Goal: Task Accomplishment & Management: Manage account settings

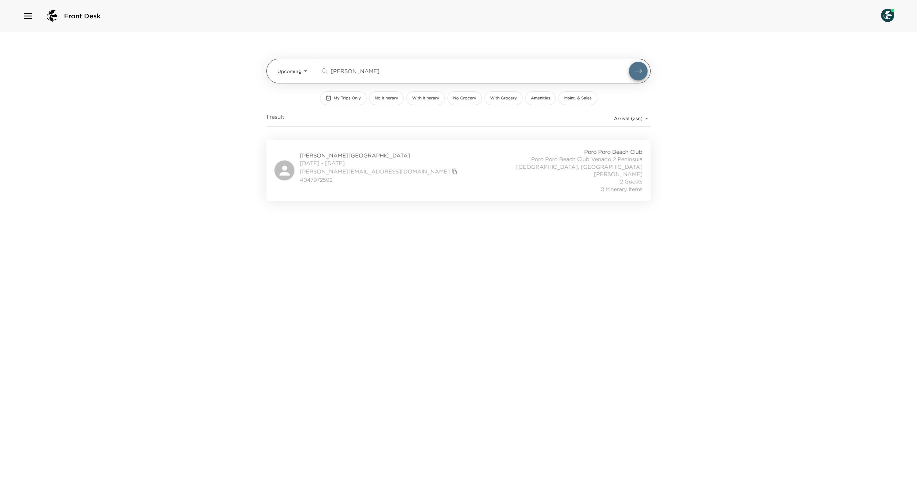
click at [347, 67] on input "[PERSON_NAME]" at bounding box center [480, 71] width 298 height 8
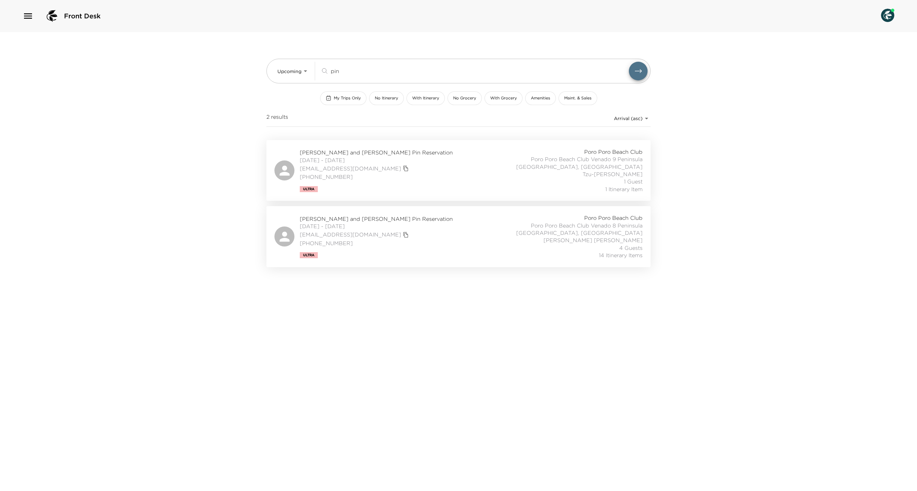
type input "pin"
click at [465, 243] on div "[PERSON_NAME] and [PERSON_NAME] Pin Reservation [DATE] - [DATE] [EMAIL_ADDRESS]…" at bounding box center [458, 236] width 368 height 45
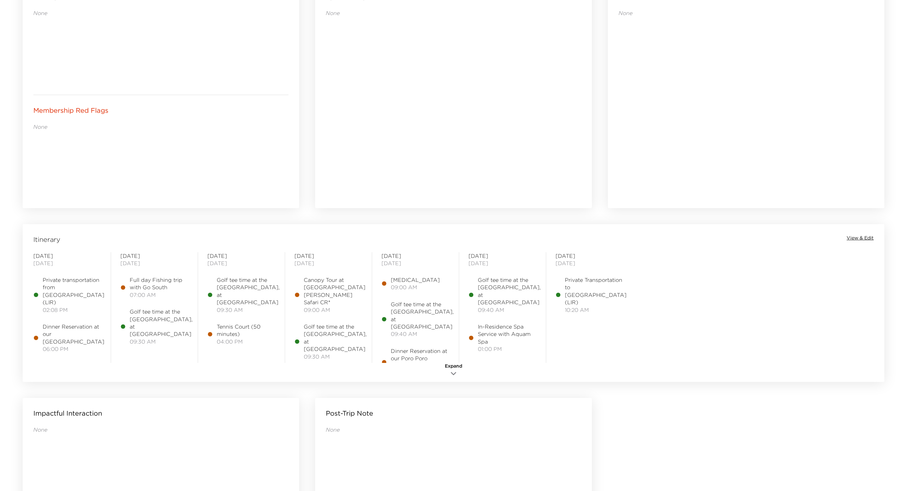
scroll to position [410, 0]
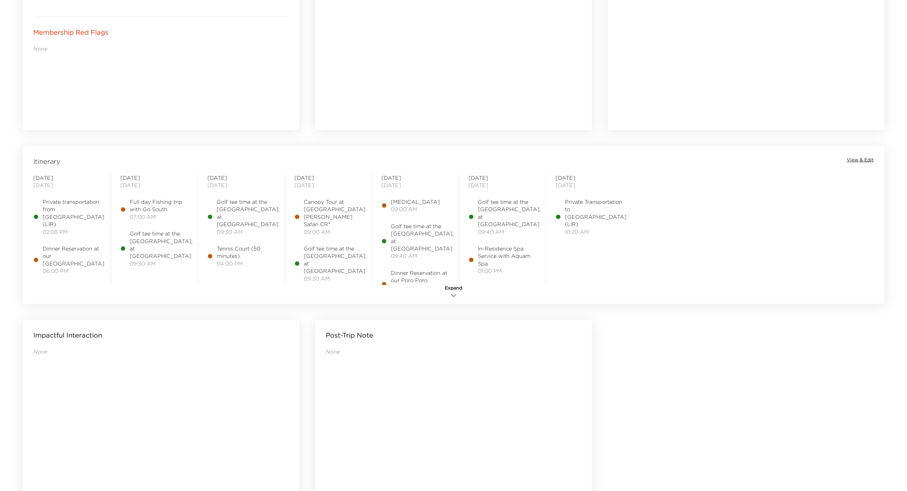
click at [857, 166] on div "Itinerary View & Edit" at bounding box center [453, 161] width 859 height 9
click at [857, 163] on span "View & Edit" at bounding box center [859, 160] width 27 height 7
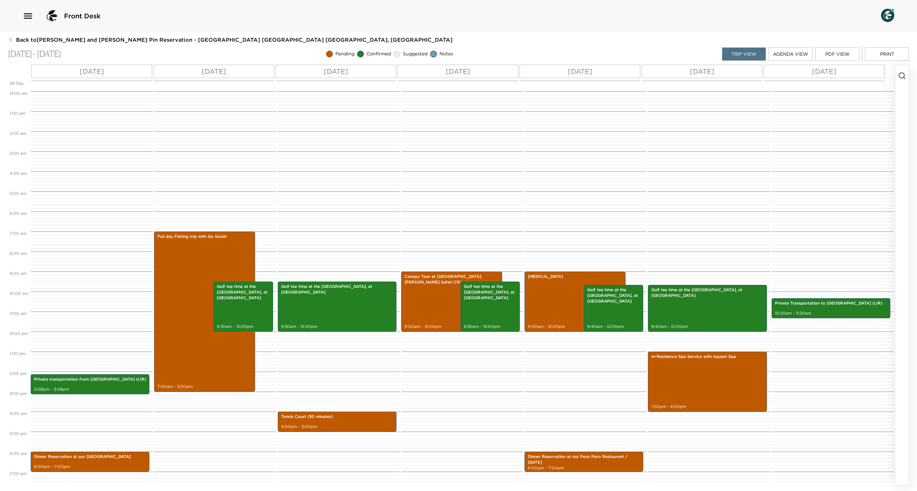
scroll to position [84, 0]
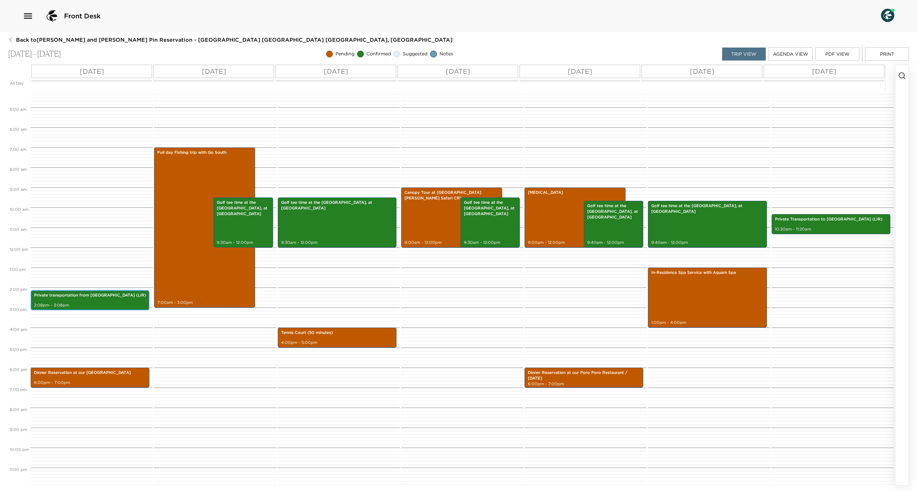
click at [66, 298] on p "Private transportation from [GEOGRAPHIC_DATA] (LIR)" at bounding box center [90, 295] width 112 height 6
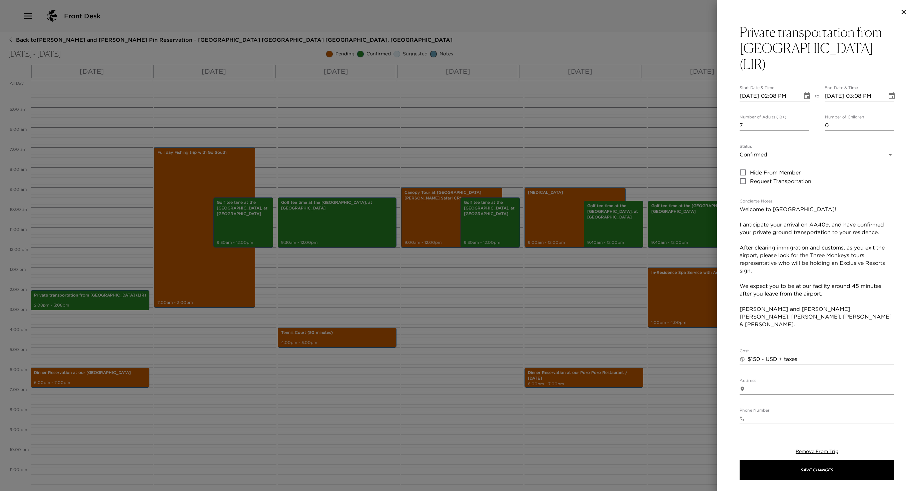
click at [109, 175] on div at bounding box center [458, 245] width 917 height 491
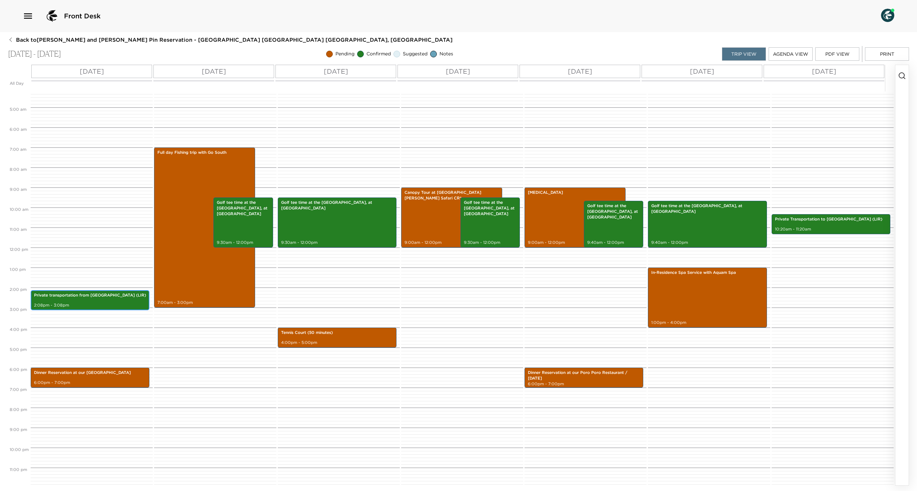
click at [83, 298] on p "Private transportation from [GEOGRAPHIC_DATA] (LIR)" at bounding box center [90, 295] width 112 height 6
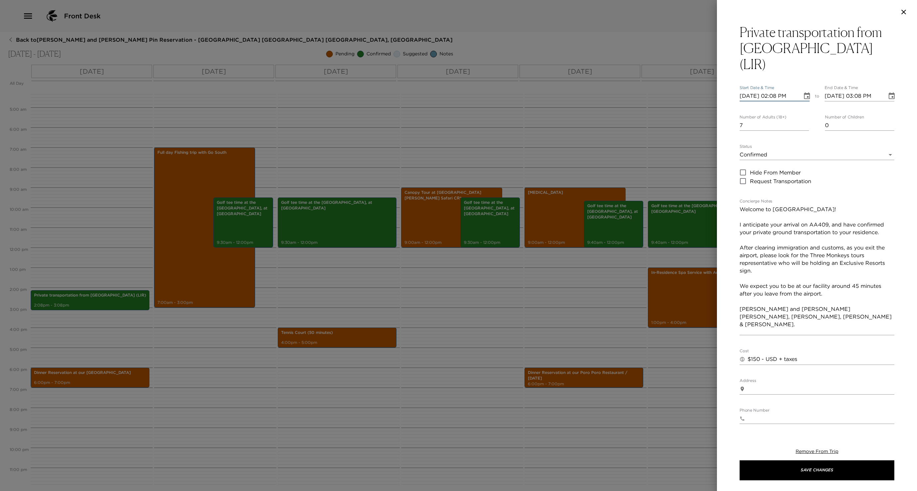
click at [774, 91] on input "[DATE] 02:08 PM" at bounding box center [768, 96] width 58 height 11
click at [491, 137] on div at bounding box center [458, 245] width 917 height 491
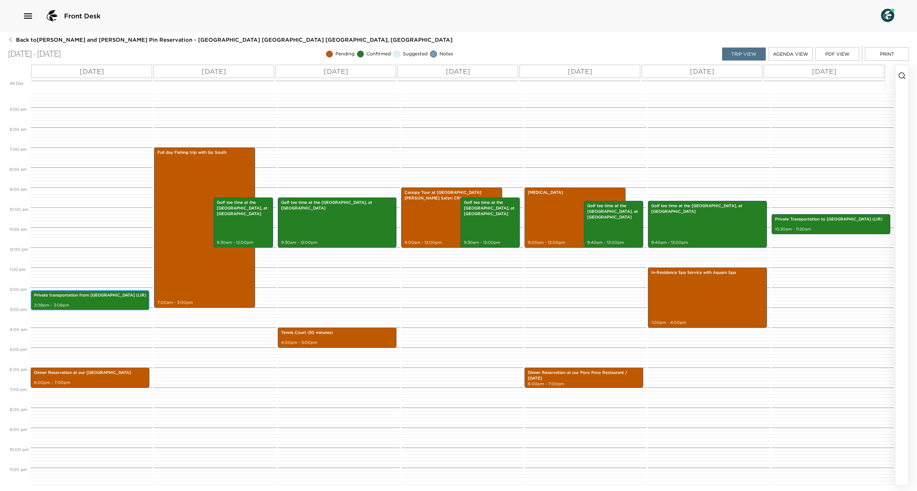
click at [87, 298] on p "Private transportation from [GEOGRAPHIC_DATA] (LIR)" at bounding box center [90, 295] width 112 height 6
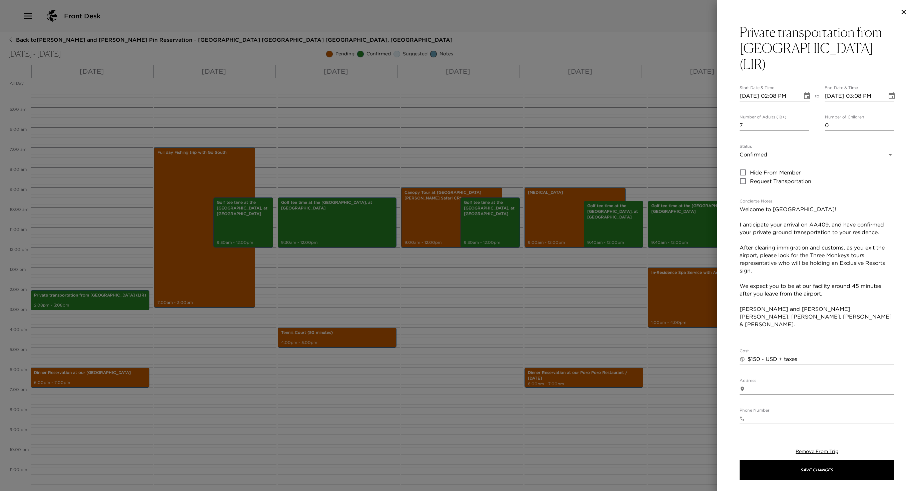
click at [639, 115] on div at bounding box center [458, 245] width 917 height 491
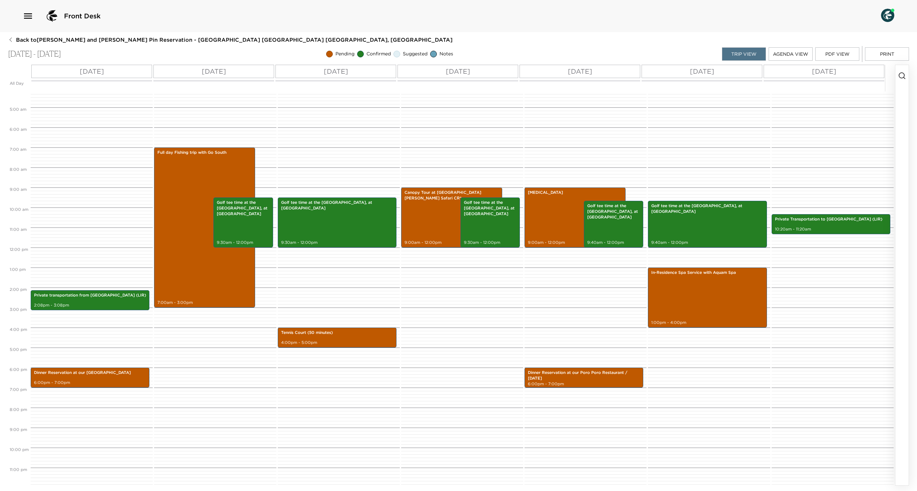
click at [902, 76] on icon "button" at bounding box center [902, 76] width 8 height 8
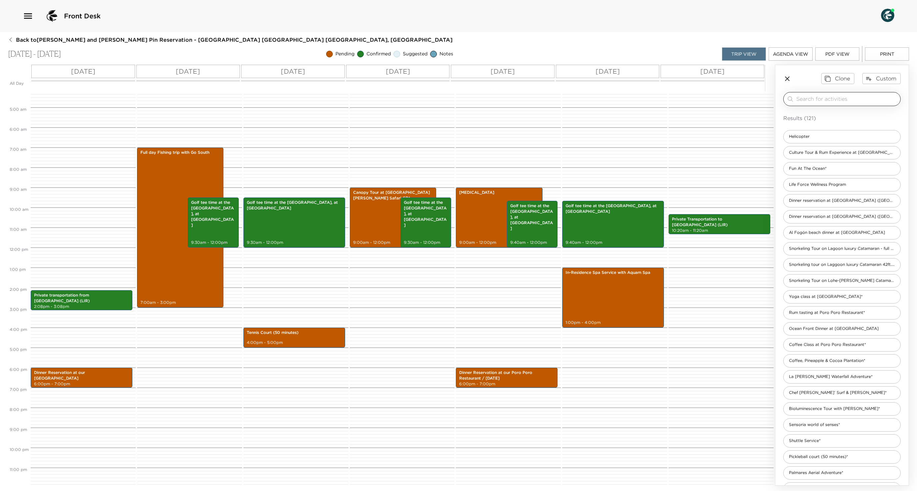
click at [843, 103] on input "search" at bounding box center [846, 99] width 101 height 8
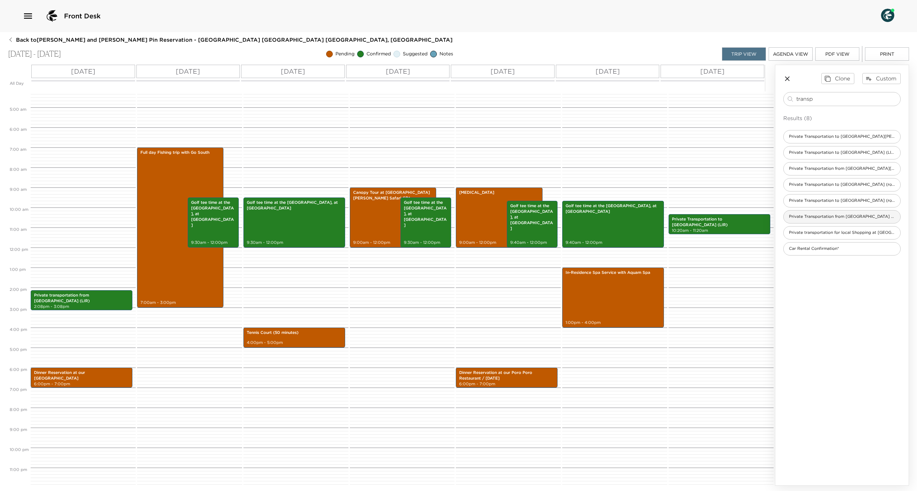
type input "transp"
click at [837, 219] on span "Private Transportation from [GEOGRAPHIC_DATA] (LIR)*" at bounding box center [841, 217] width 117 height 6
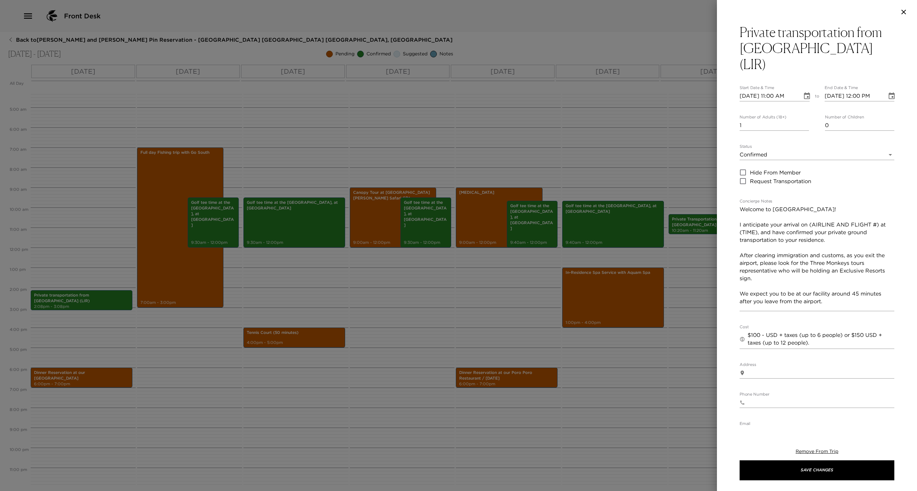
click at [776, 91] on input "[DATE] 11:00 AM" at bounding box center [768, 96] width 58 height 11
type input "[DATE] 05:52 PM"
type input "[DATE] 06:52 PM"
type input "[DATE] 05:52 PM"
type input "2"
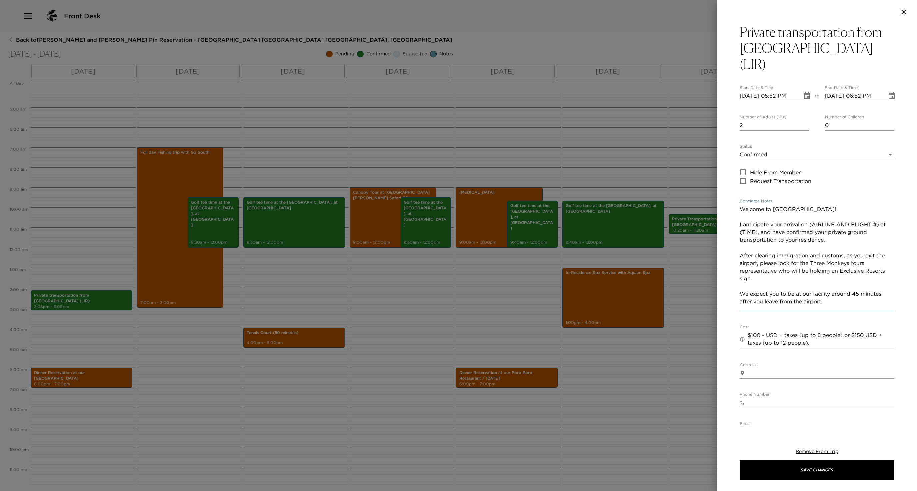
drag, startPoint x: 819, startPoint y: 227, endPoint x: 799, endPoint y: 235, distance: 20.9
click at [799, 235] on textarea "Welcome to [GEOGRAPHIC_DATA]! I anticipate your arrival on (AIRLINE AND FLIGHT …" at bounding box center [816, 257] width 155 height 104
click at [872, 309] on textarea "Welcome to [GEOGRAPHIC_DATA]! I anticipate your arrival on AA 1330 at 5:52pm, a…" at bounding box center [816, 257] width 155 height 104
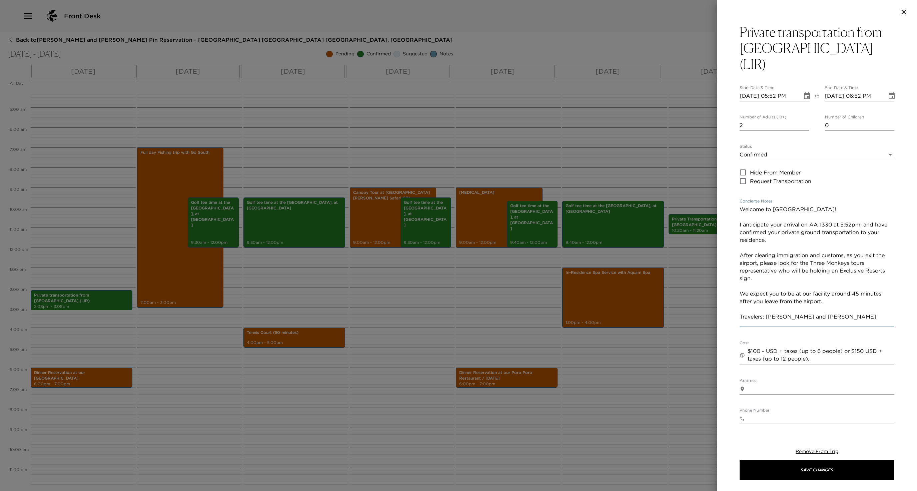
type textarea "Welcome to [GEOGRAPHIC_DATA]! I anticipate your arrival on AA 1330 at 5:52pm, a…"
drag, startPoint x: 857, startPoint y: 353, endPoint x: 860, endPoint y: 375, distance: 22.8
click at [860, 375] on div "Private transportation from [GEOGRAPHIC_DATA] (LIR) Start Date & Time [DATE] 05…" at bounding box center [816, 297] width 155 height 546
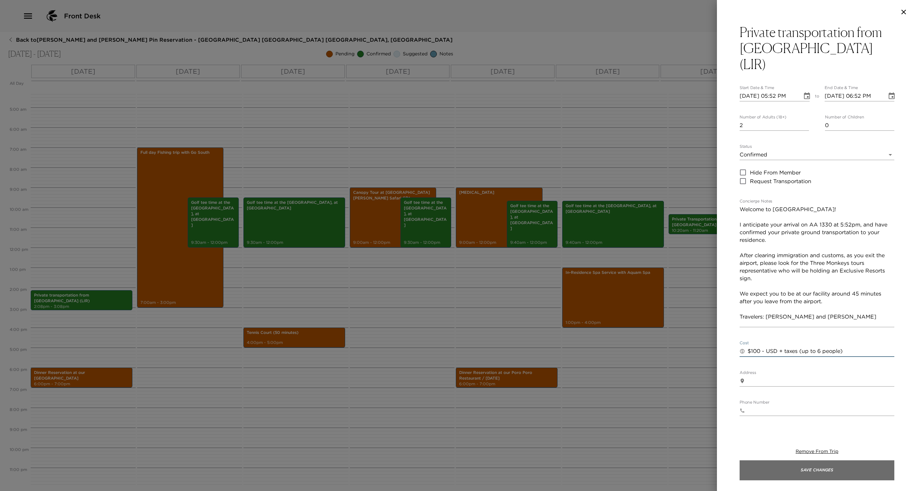
type textarea "$100 - USD + taxes (up to 6 people)"
click at [804, 474] on button "Save Changes" at bounding box center [816, 470] width 155 height 20
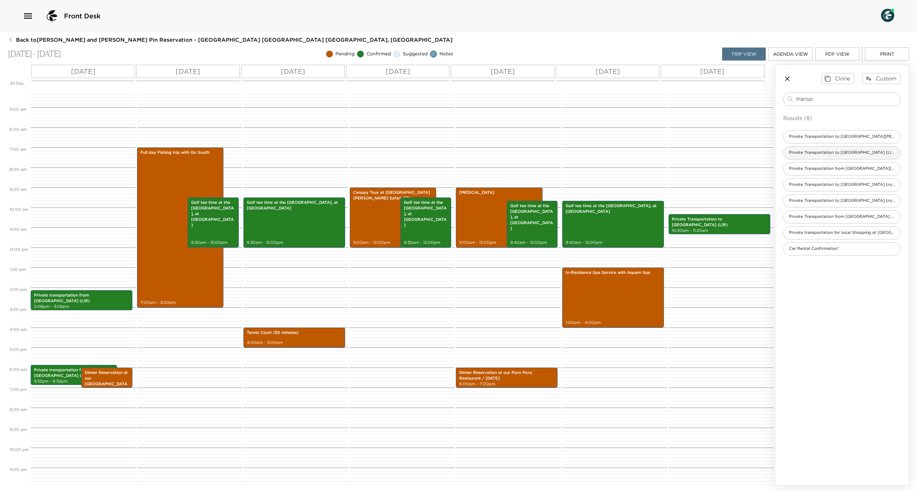
click at [832, 155] on span "Private Transportation to [GEOGRAPHIC_DATA] (LIR)*" at bounding box center [841, 153] width 117 height 6
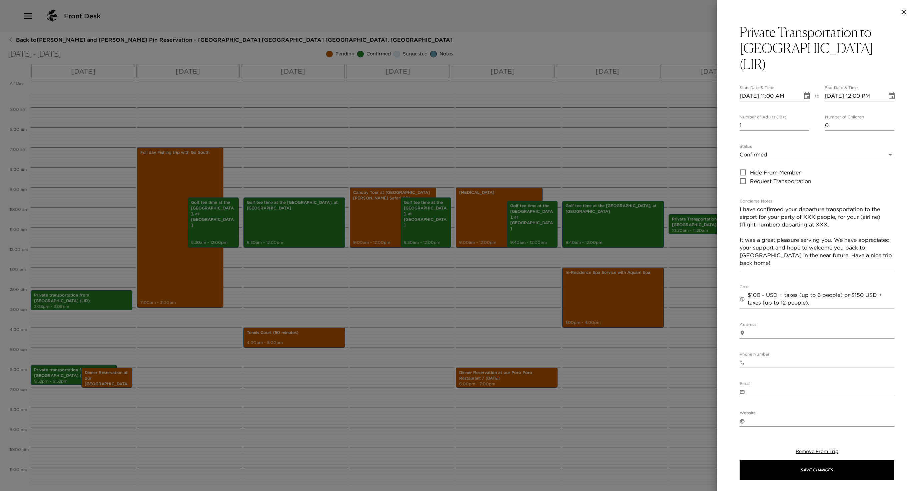
type textarea "I have confirmed your departure transportation to the airport for your party of…"
type textarea "$100 - USD + taxes (up to 6 people) or $150 USD + taxes (up to 12 people)."
click at [776, 91] on input "[DATE] 11:00 AM" at bounding box center [768, 96] width 58 height 11
type input "[DATE] 11:00 AM"
type input "[DATE] 12:00 PM"
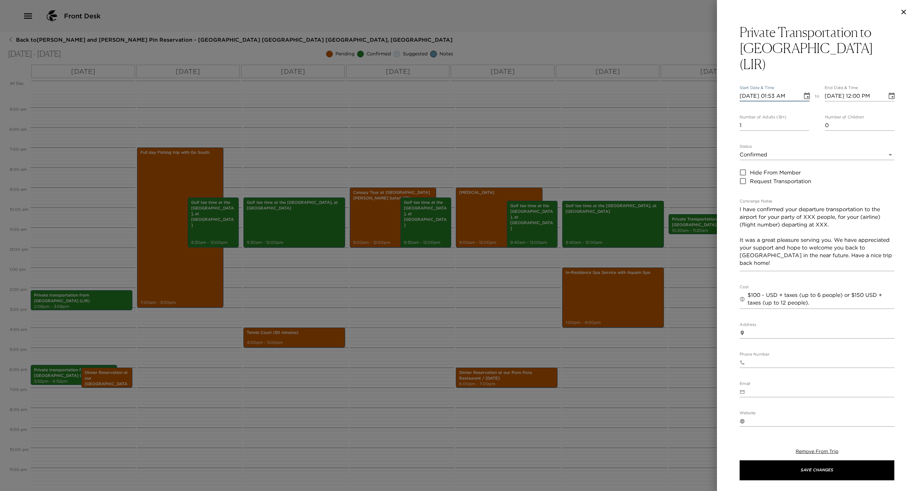
type input "[DATE] 01:53 PM"
type input "[DATE] 02:53 PM"
type input "2"
click at [839, 221] on textarea "I have confirmed your departure transportation to the airport for your party of…" at bounding box center [816, 237] width 155 height 64
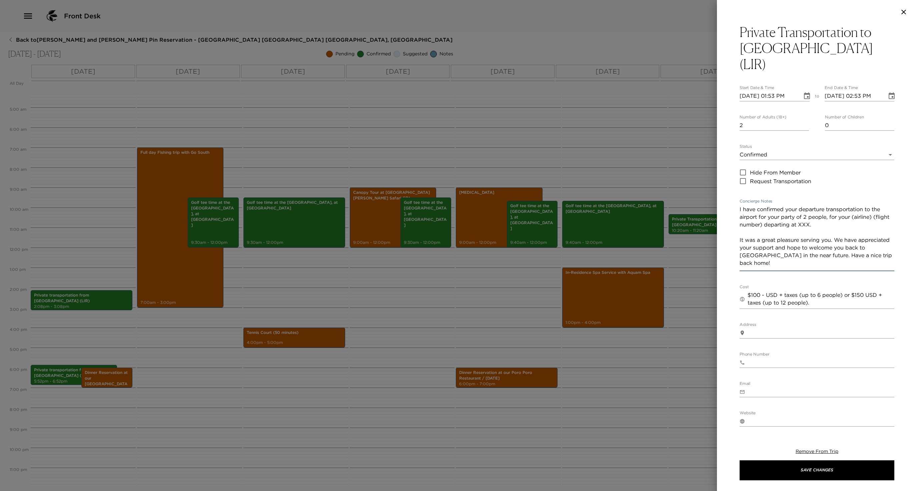
drag, startPoint x: 753, startPoint y: 227, endPoint x: 825, endPoint y: 229, distance: 72.0
click at [825, 229] on textarea "I have confirmed your departure transportation to the airport for your party of…" at bounding box center [816, 237] width 155 height 64
click at [826, 227] on textarea "I have confirmed your departure transportation to the airport for your party of…" at bounding box center [816, 237] width 155 height 64
type textarea "I have confirmed your departure transportation to the airport for your party of…"
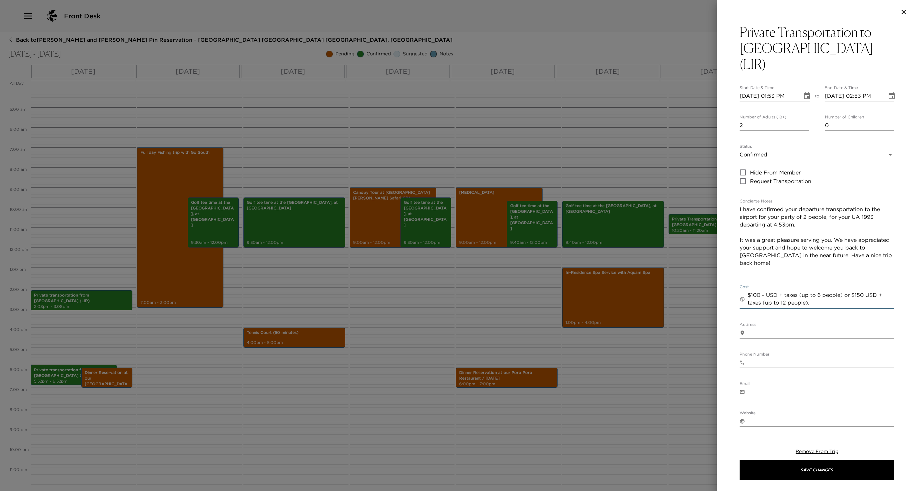
drag, startPoint x: 857, startPoint y: 295, endPoint x: 859, endPoint y: 311, distance: 16.8
click at [859, 309] on div "​ $100 - USD + taxes (up to 6 people) or $150 USD + taxes (up to 12 people). x" at bounding box center [816, 299] width 155 height 19
type textarea "$100 - USD + taxes (up to 6 people)"
click at [824, 269] on textarea "I have confirmed your departure transportation to the airport for your party of…" at bounding box center [816, 237] width 155 height 64
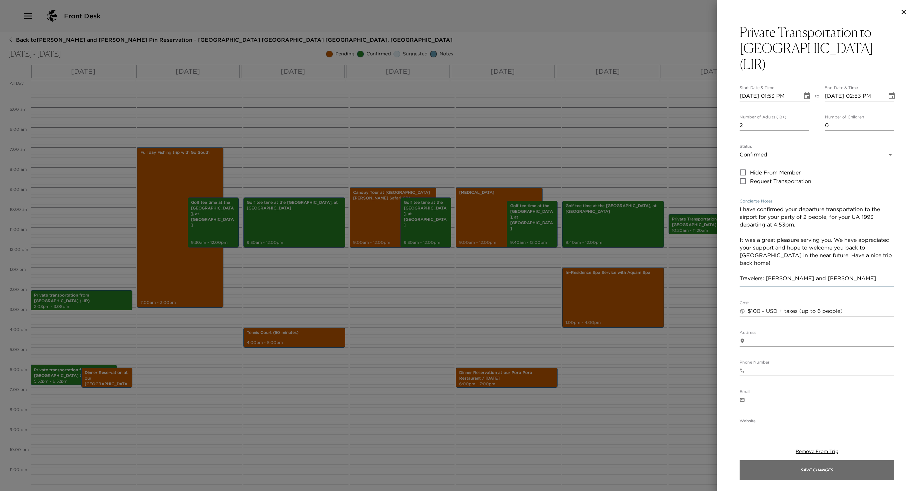
type textarea "I have confirmed your departure transportation to the airport for your party of…"
click at [819, 467] on button "Save Changes" at bounding box center [816, 470] width 155 height 20
